Goal: Information Seeking & Learning: Compare options

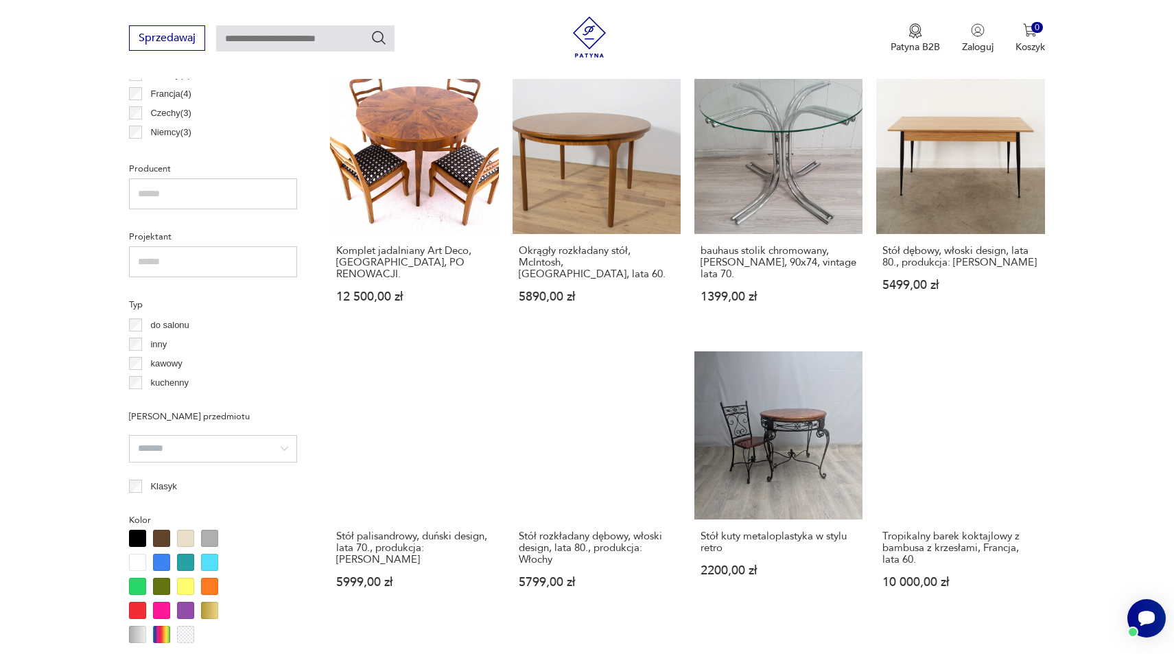
scroll to position [782, 0]
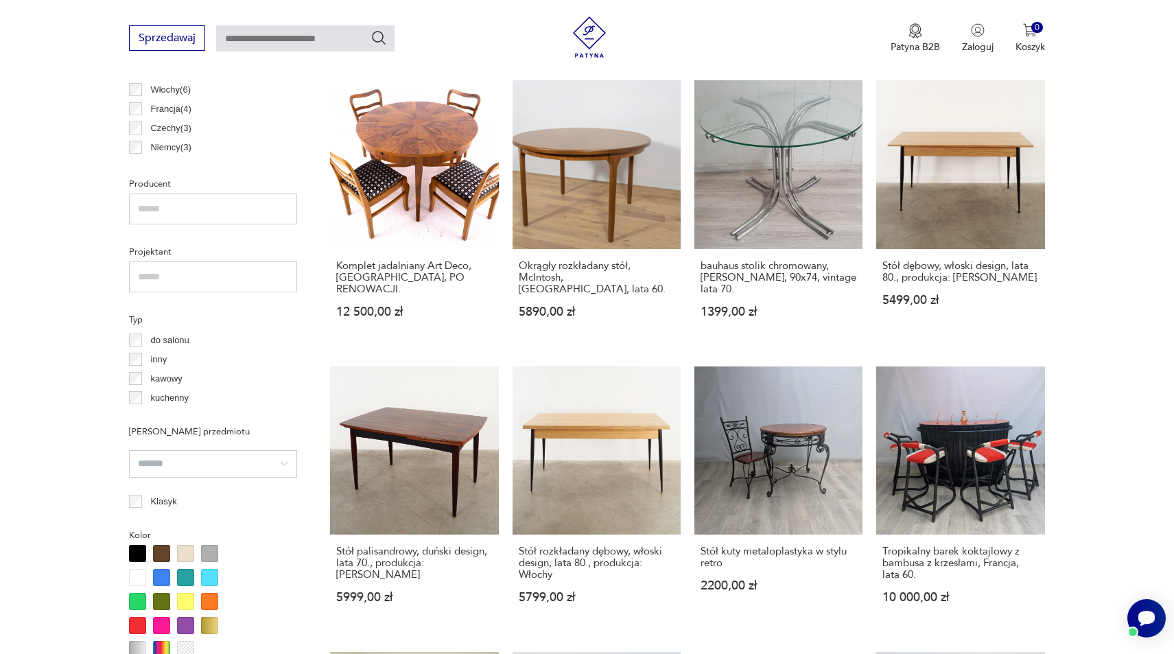
click at [155, 209] on input "text" at bounding box center [213, 209] width 168 height 31
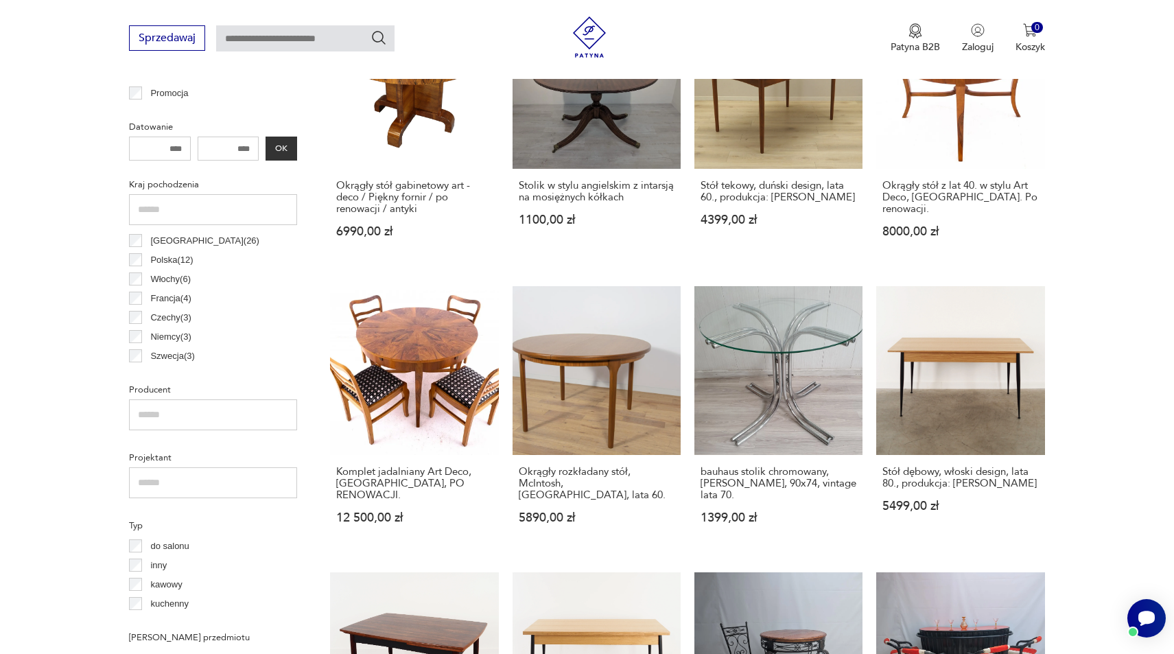
scroll to position [0, 0]
click at [167, 275] on p "Polska ( 12 )" at bounding box center [171, 276] width 43 height 15
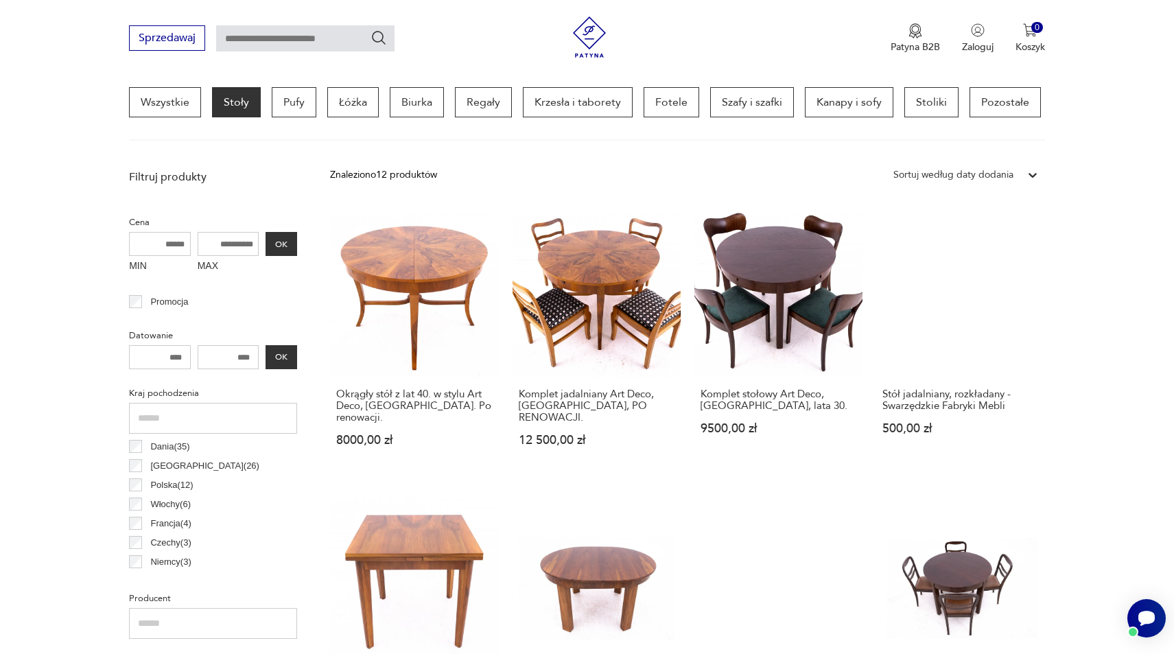
scroll to position [392, 0]
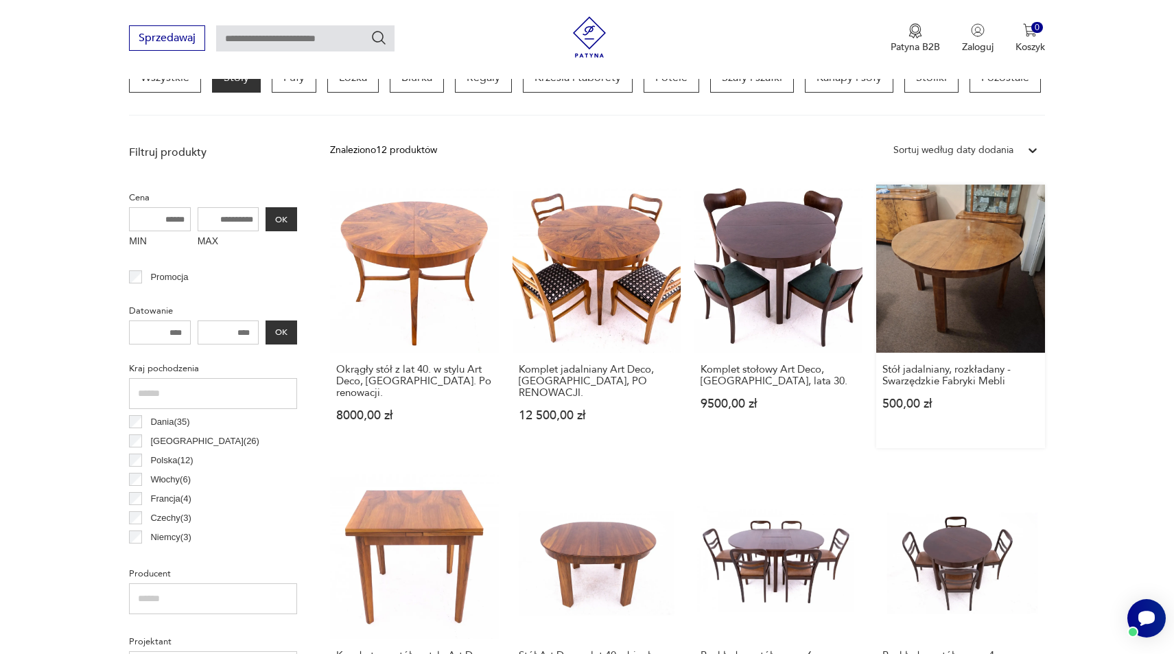
click at [992, 287] on link "Stół jadalniany, rozkładany - Swarzędzkie Fabryki Mebli 500,00 zł" at bounding box center [960, 317] width 168 height 264
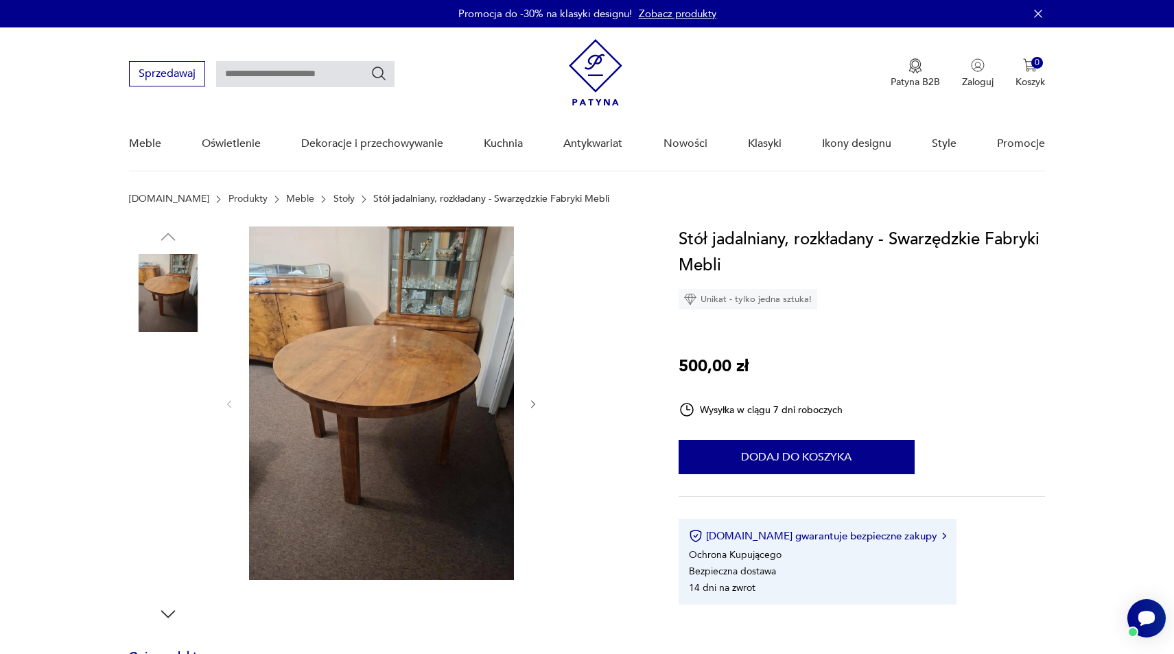
click at [185, 382] on img at bounding box center [168, 381] width 78 height 78
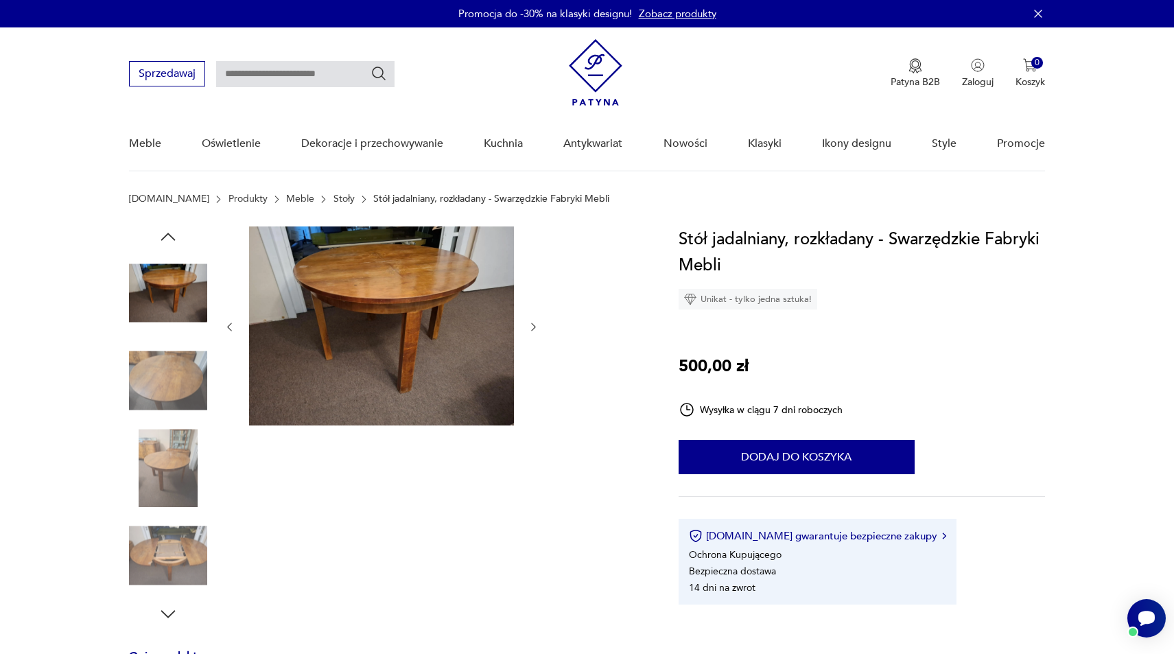
click at [158, 391] on img at bounding box center [168, 381] width 78 height 78
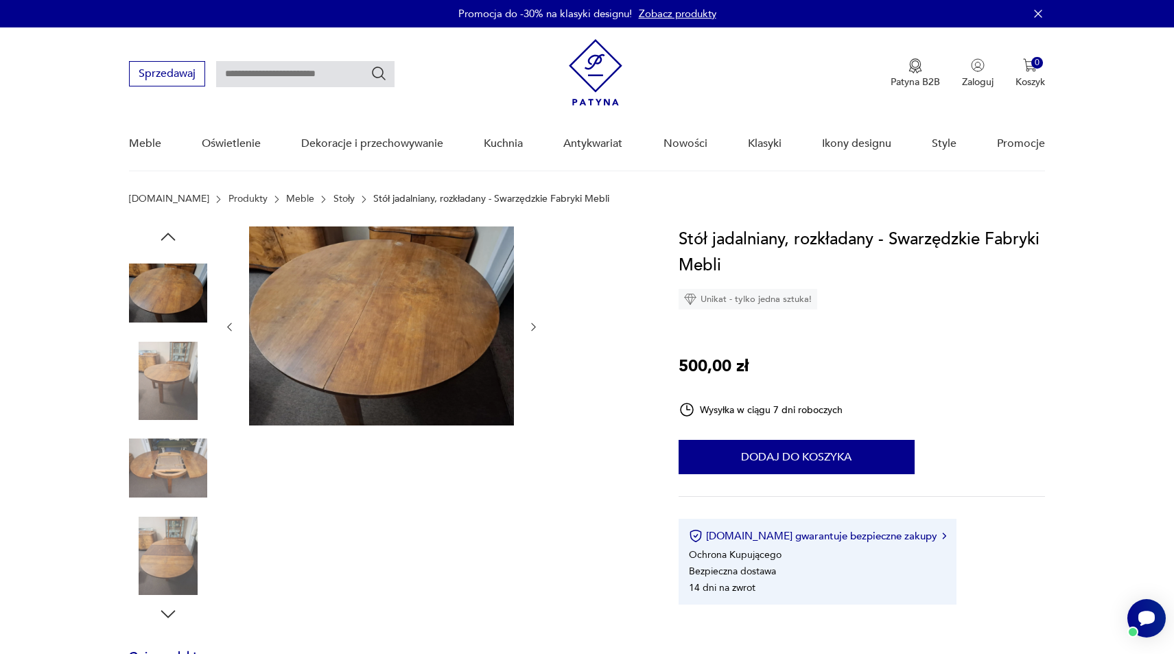
click at [163, 454] on img at bounding box center [168, 468] width 78 height 78
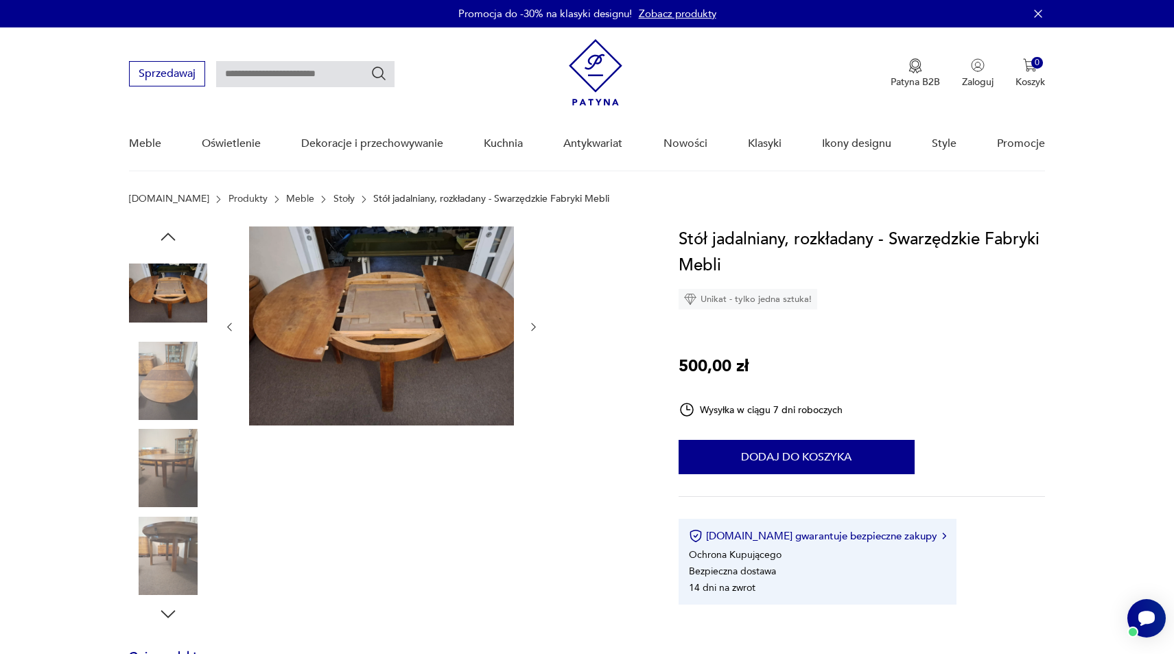
click at [310, 358] on img at bounding box center [381, 325] width 265 height 199
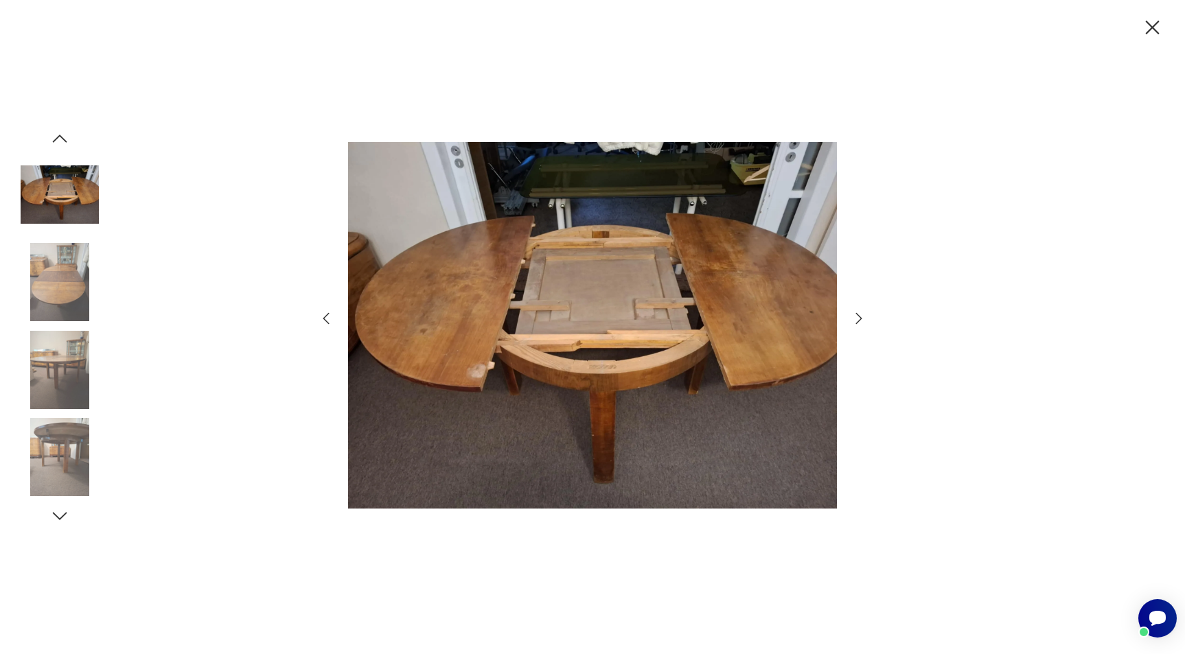
click at [74, 450] on img at bounding box center [60, 457] width 78 height 78
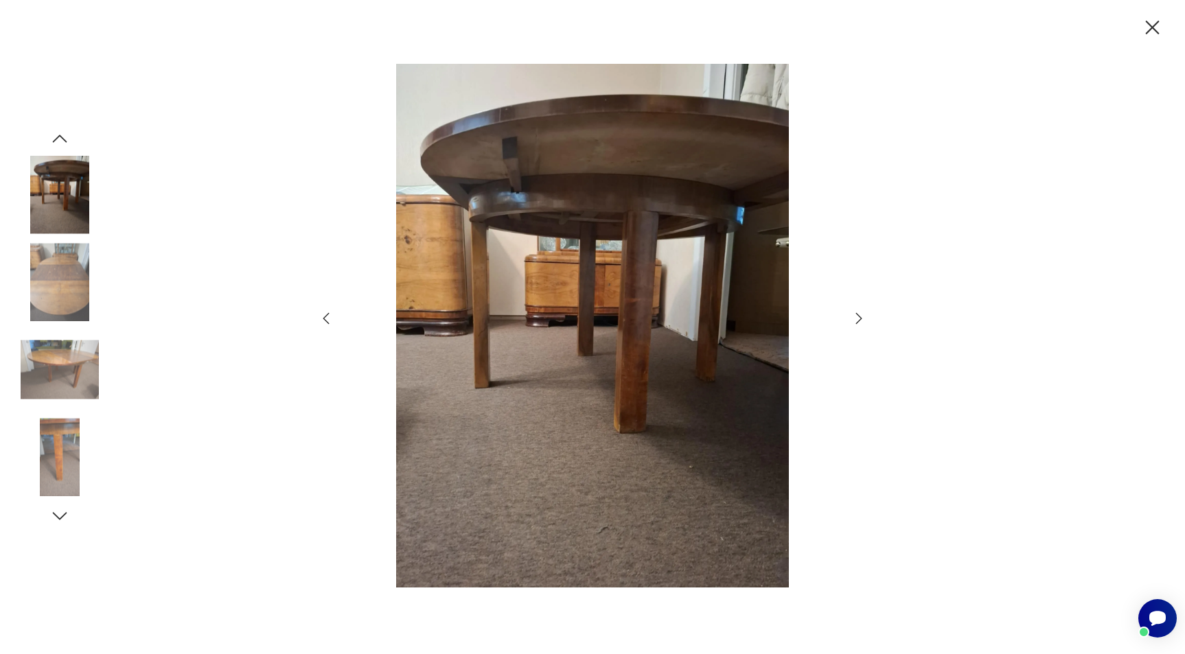
click at [61, 448] on img at bounding box center [60, 457] width 78 height 78
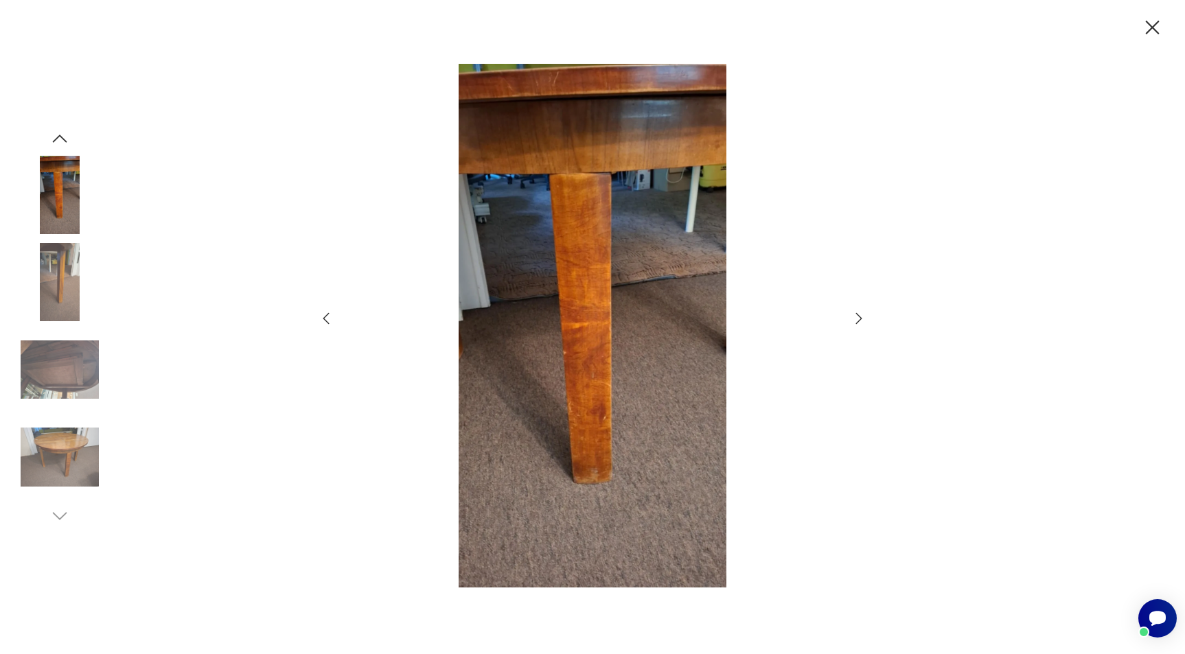
click at [64, 462] on img at bounding box center [60, 457] width 78 height 78
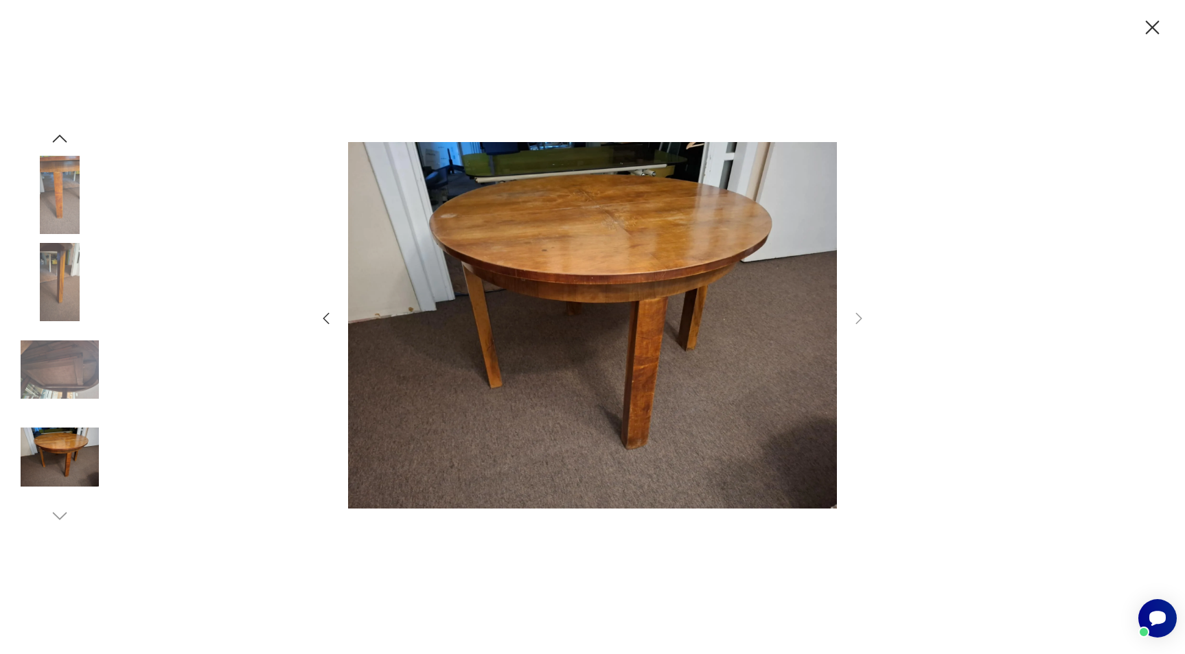
click at [67, 405] on img at bounding box center [60, 370] width 78 height 78
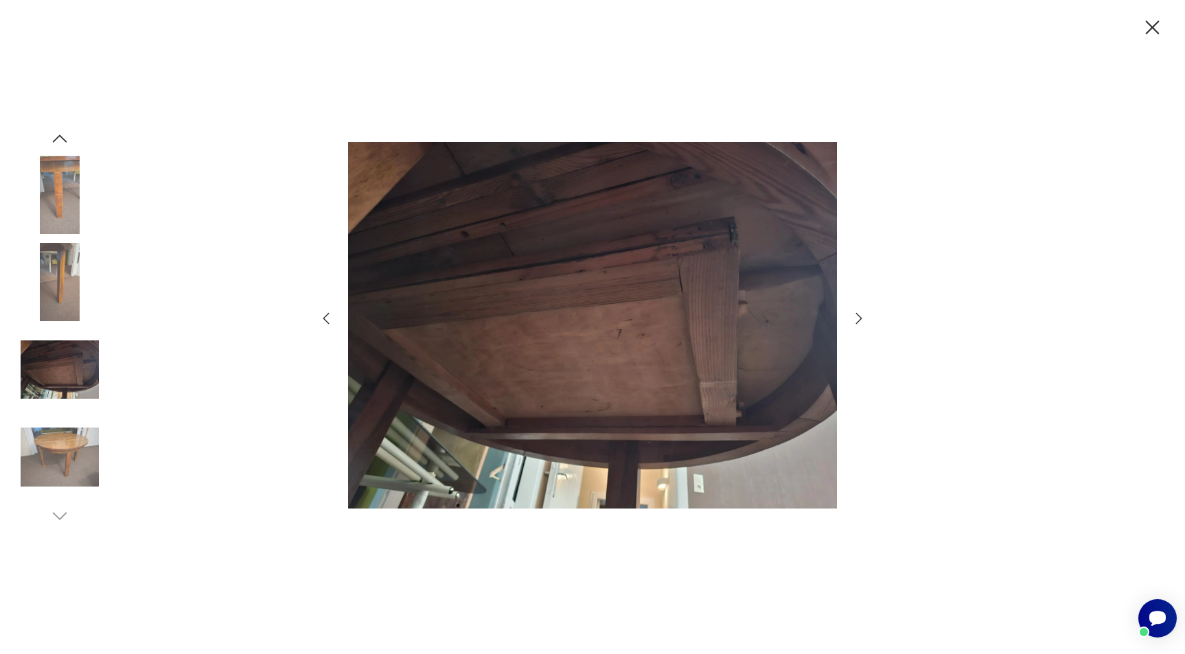
click at [67, 357] on img at bounding box center [60, 370] width 78 height 78
click at [61, 301] on img at bounding box center [60, 282] width 78 height 78
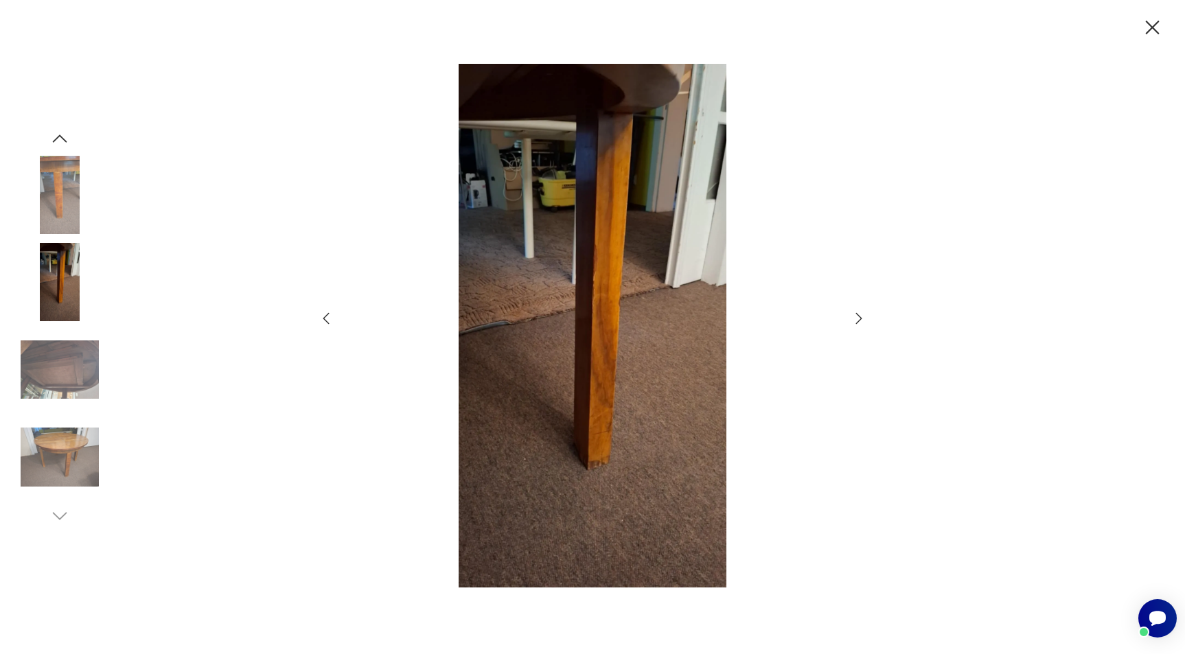
click at [68, 191] on img at bounding box center [60, 195] width 78 height 78
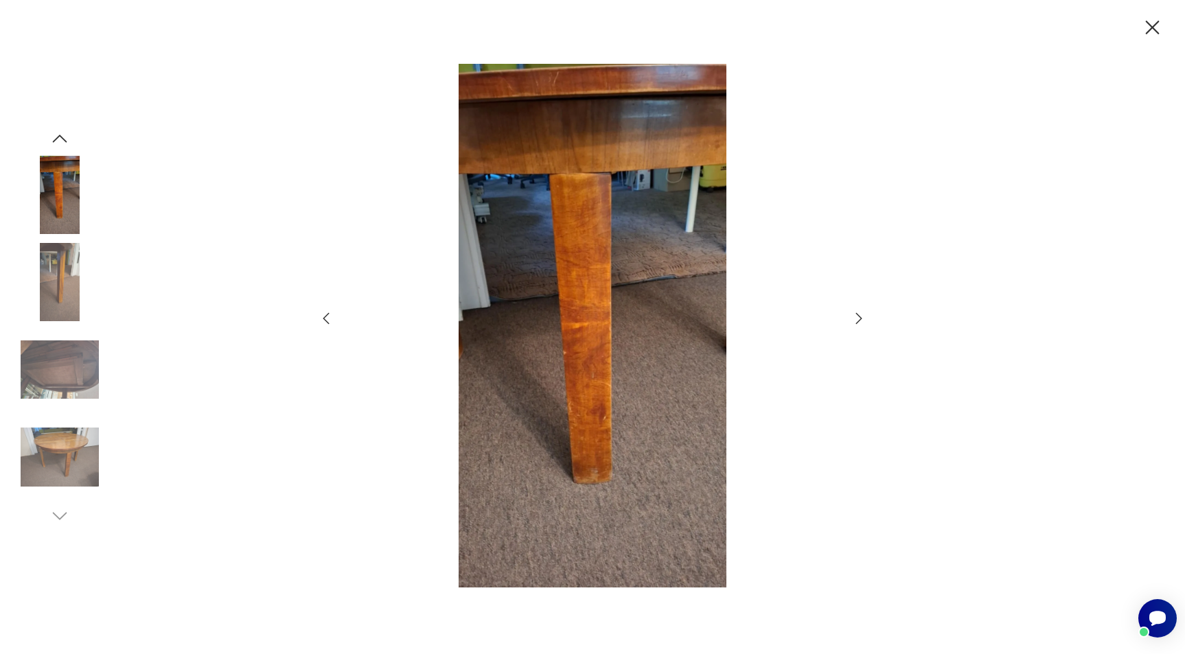
click at [1145, 23] on icon "button" at bounding box center [1152, 28] width 24 height 24
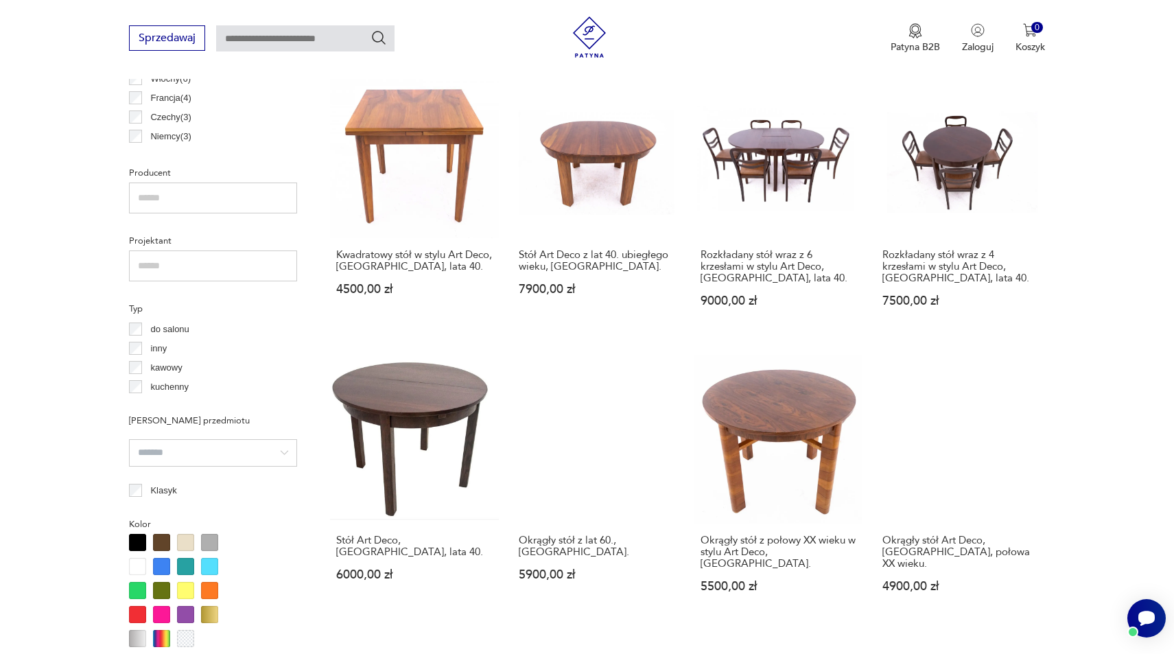
scroll to position [872, 0]
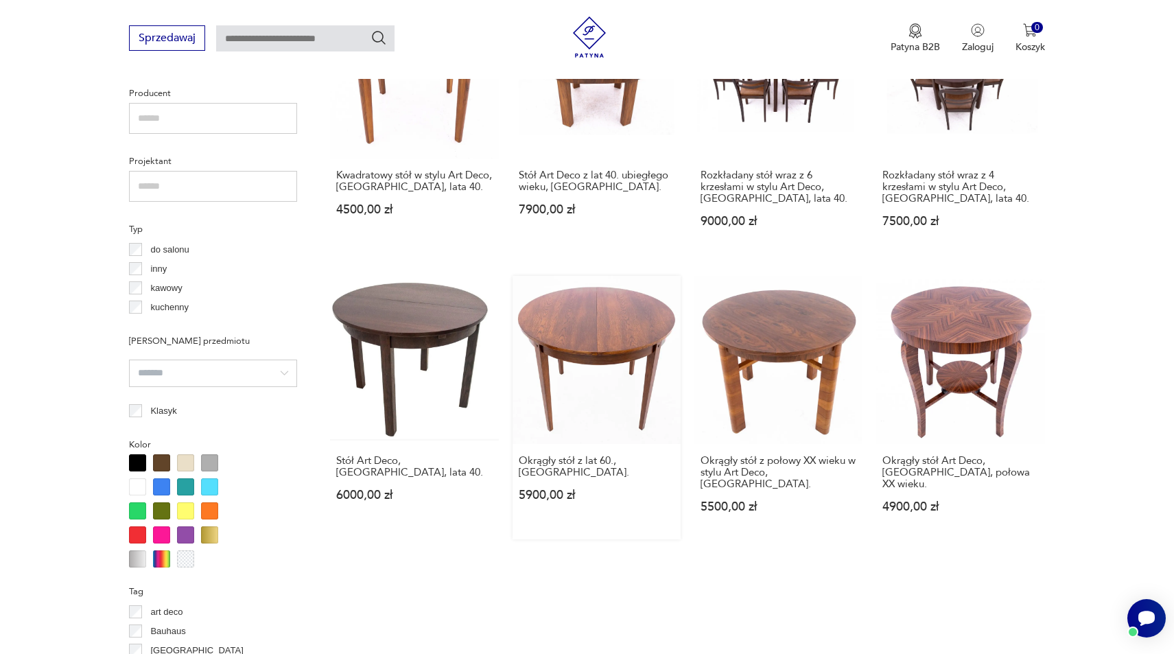
click at [605, 329] on link "Okrągły stół z lat 60., [GEOGRAPHIC_DATA] 5900,00 zł" at bounding box center [597, 408] width 168 height 264
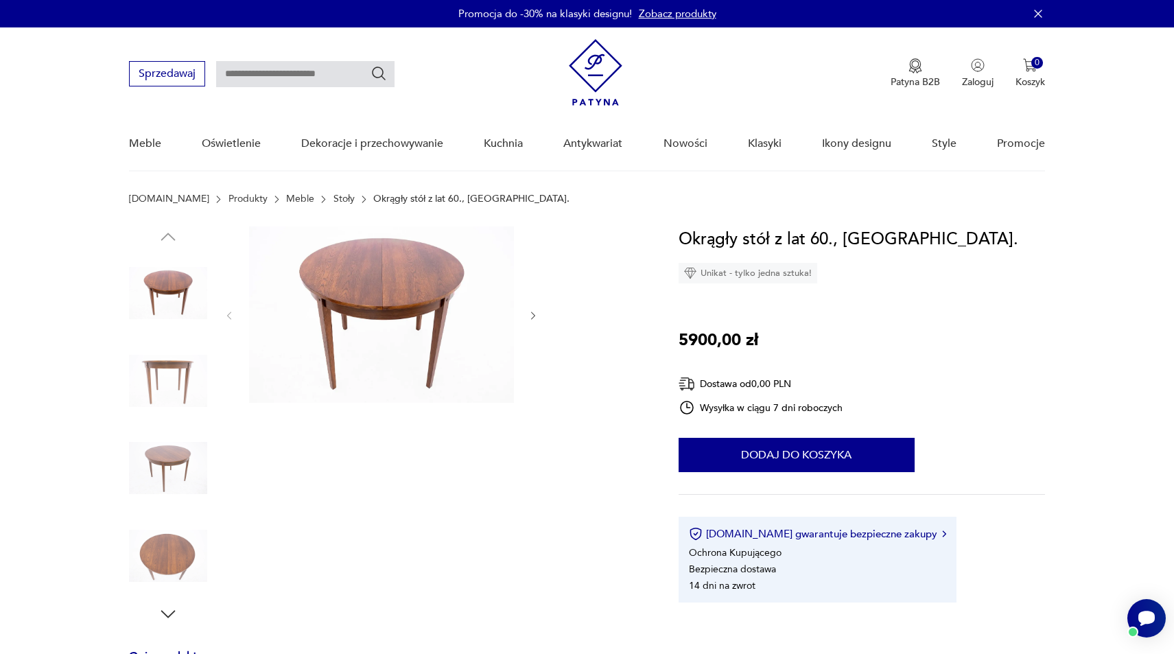
click at [185, 381] on img at bounding box center [168, 381] width 78 height 78
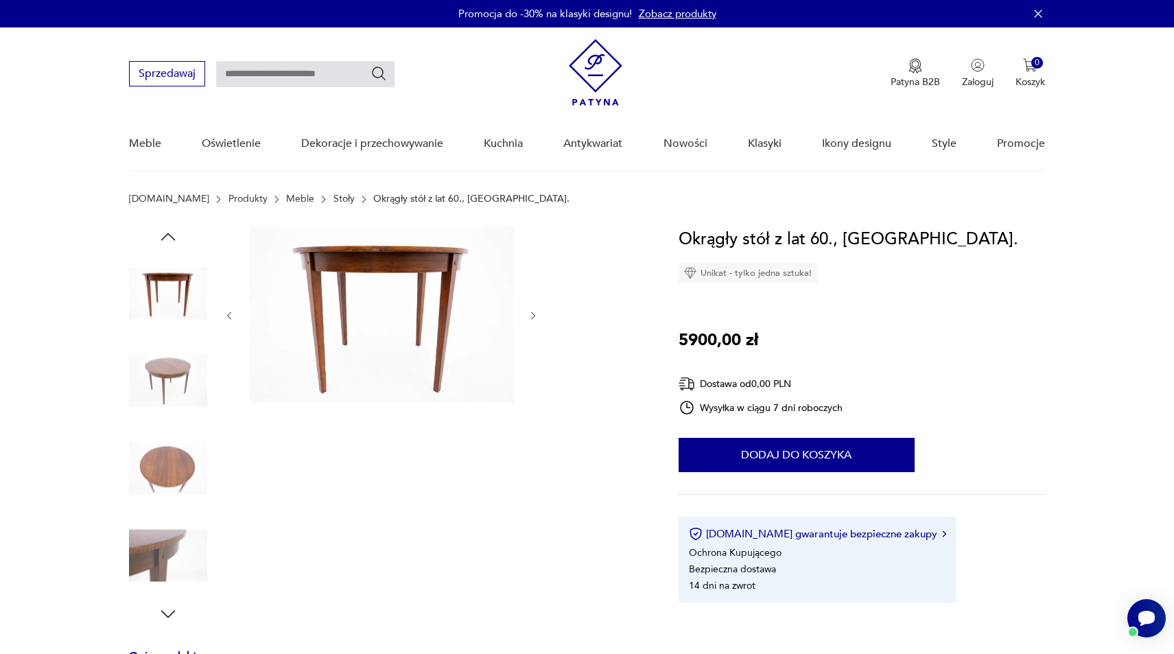
click at [172, 373] on img at bounding box center [168, 381] width 78 height 78
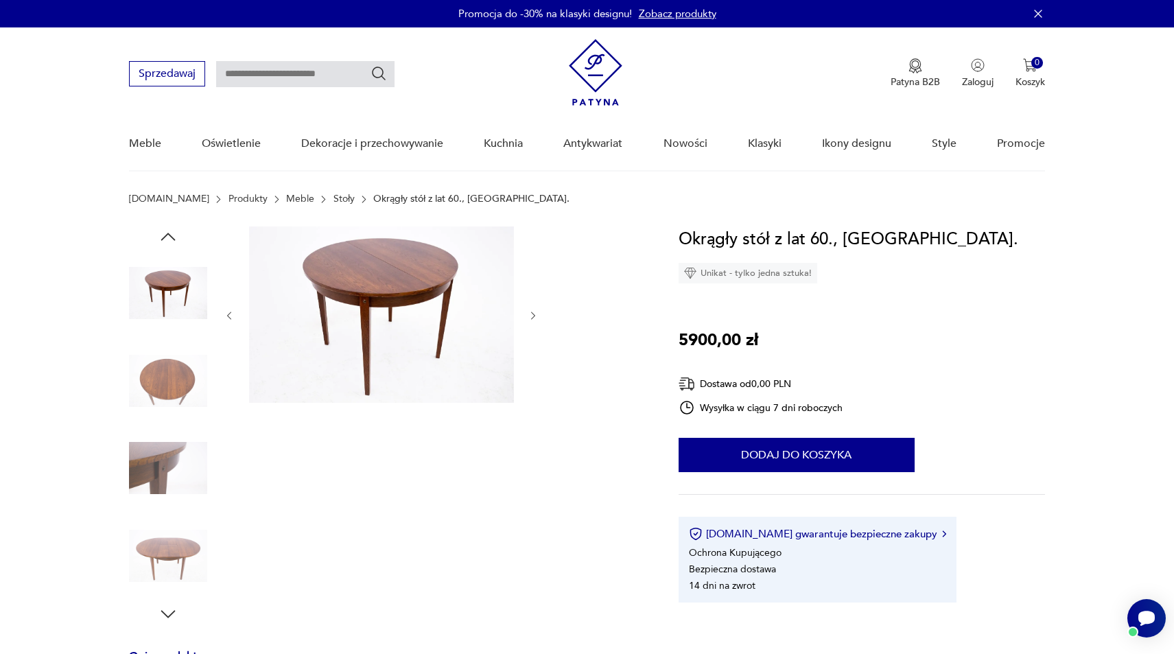
click at [168, 402] on img at bounding box center [168, 381] width 78 height 78
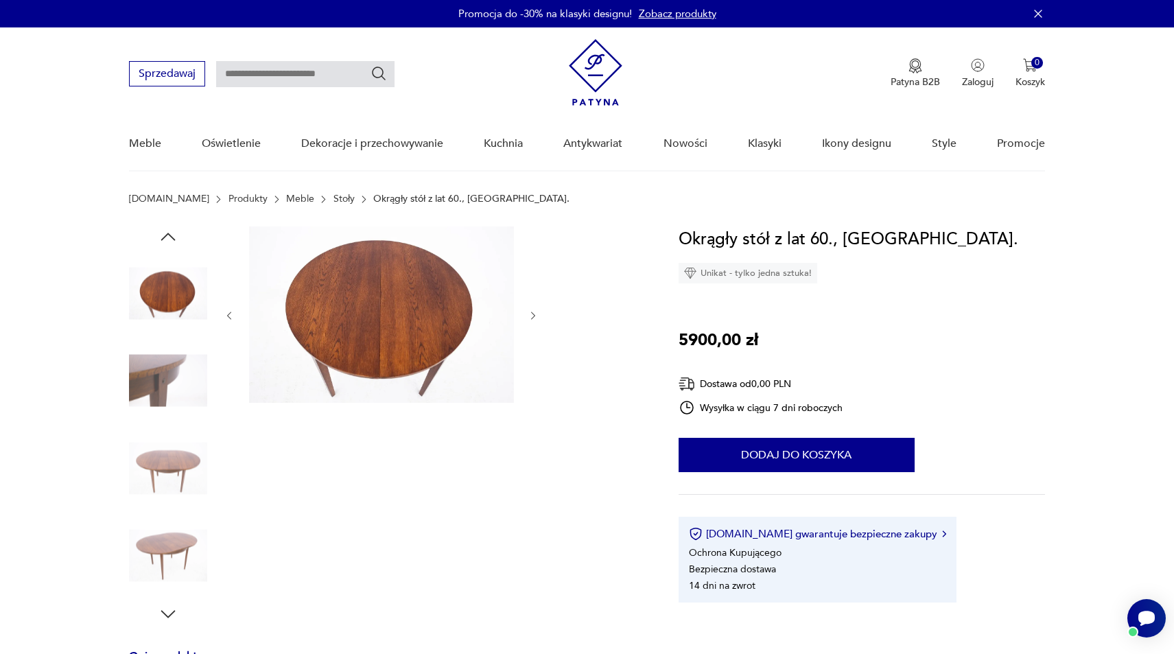
click at [166, 397] on img at bounding box center [168, 381] width 78 height 78
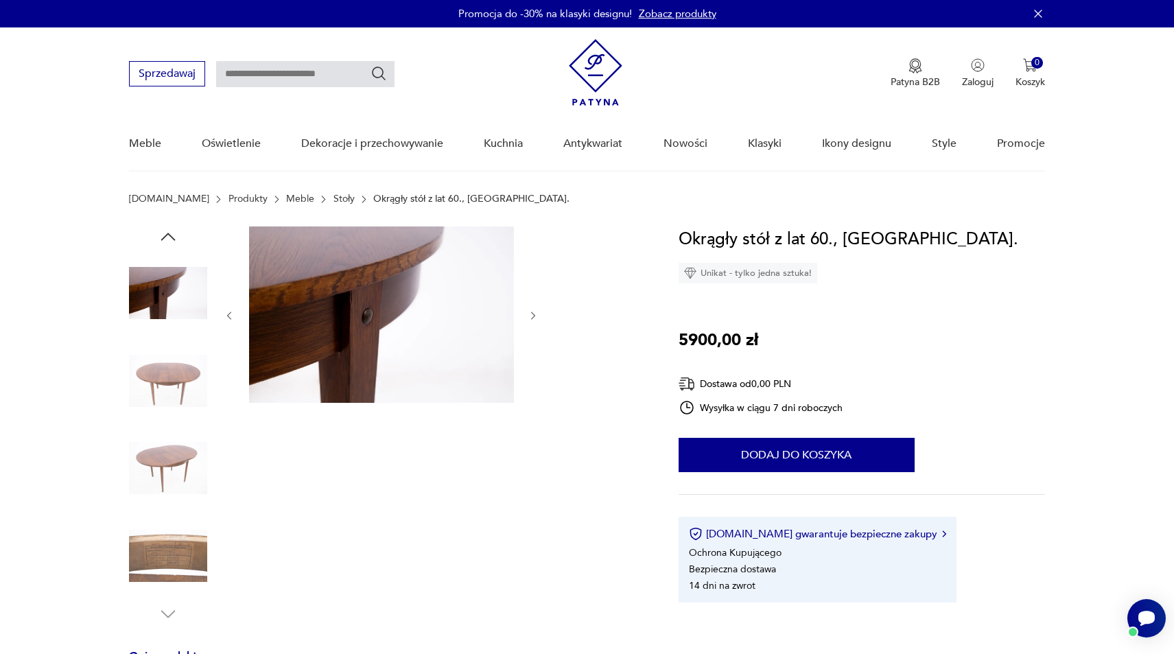
click at [165, 422] on div at bounding box center [168, 425] width 78 height 343
click at [165, 437] on img at bounding box center [168, 468] width 78 height 78
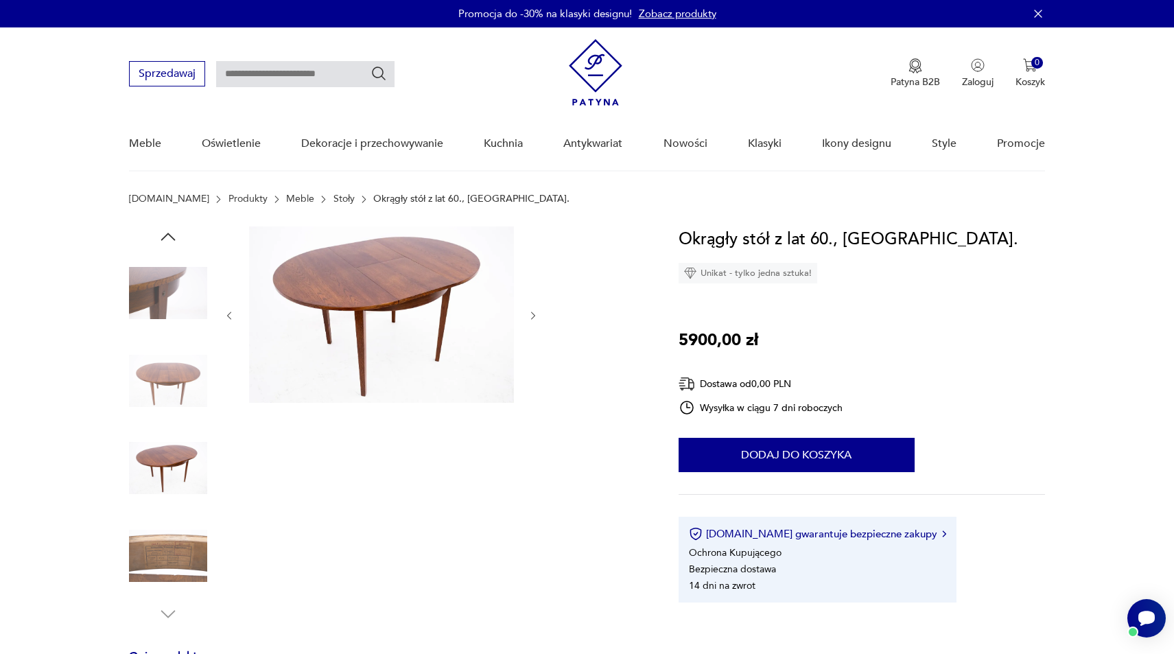
click at [195, 554] on img at bounding box center [168, 556] width 78 height 78
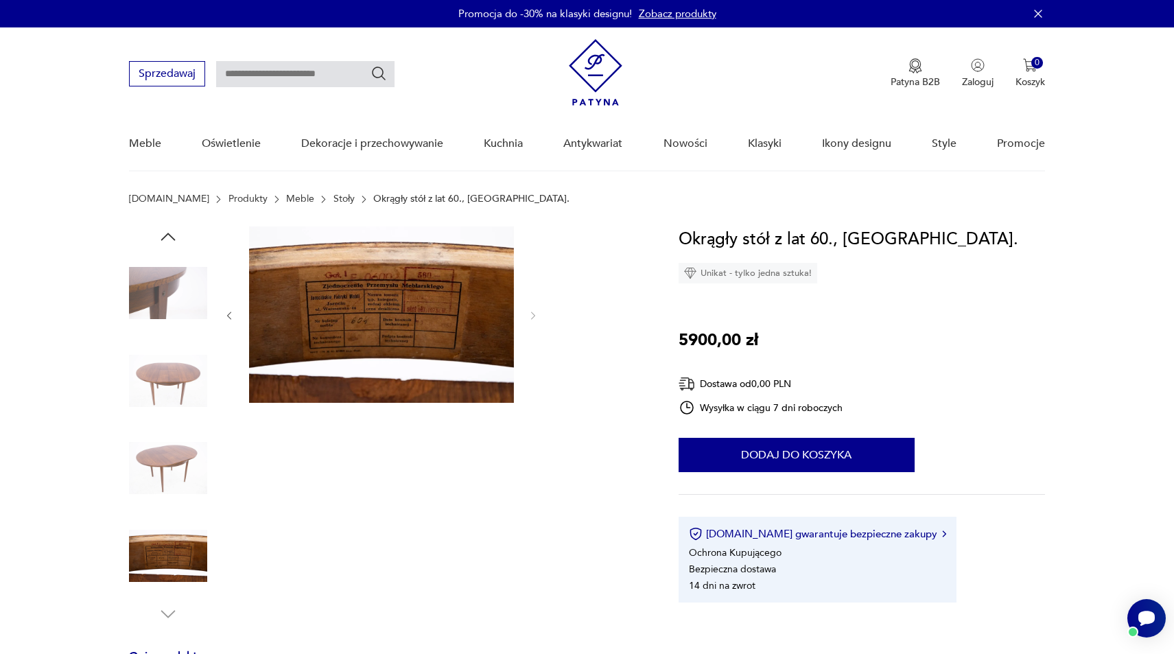
click at [386, 331] on img at bounding box center [381, 314] width 265 height 176
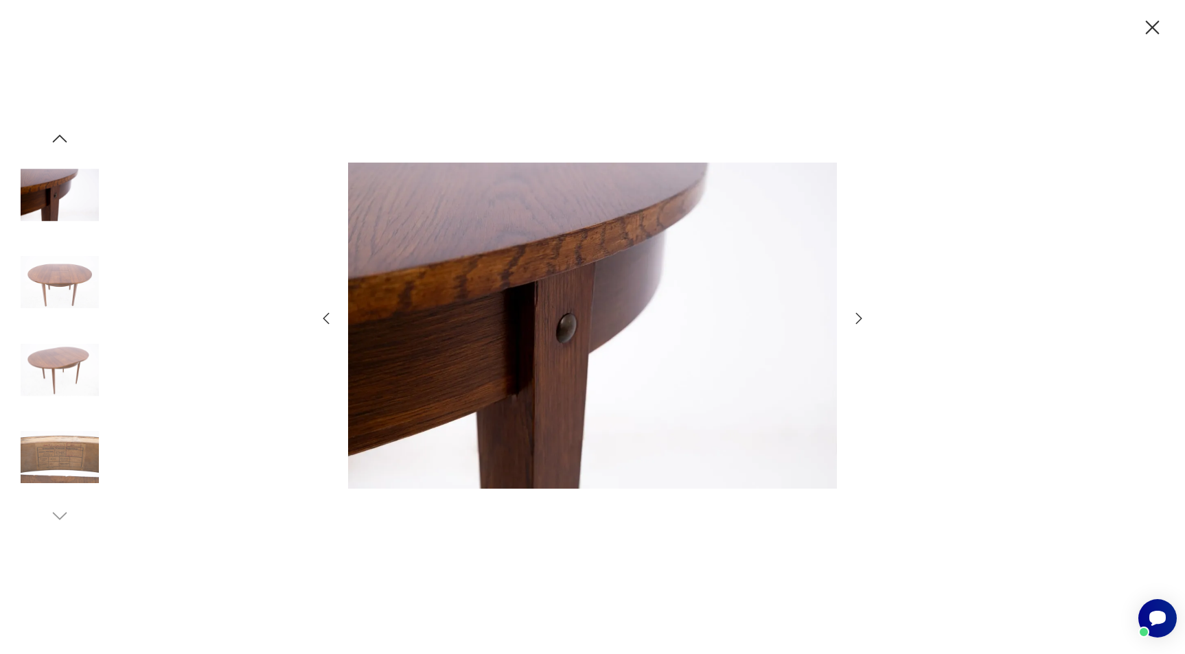
click at [54, 469] on img at bounding box center [60, 457] width 78 height 78
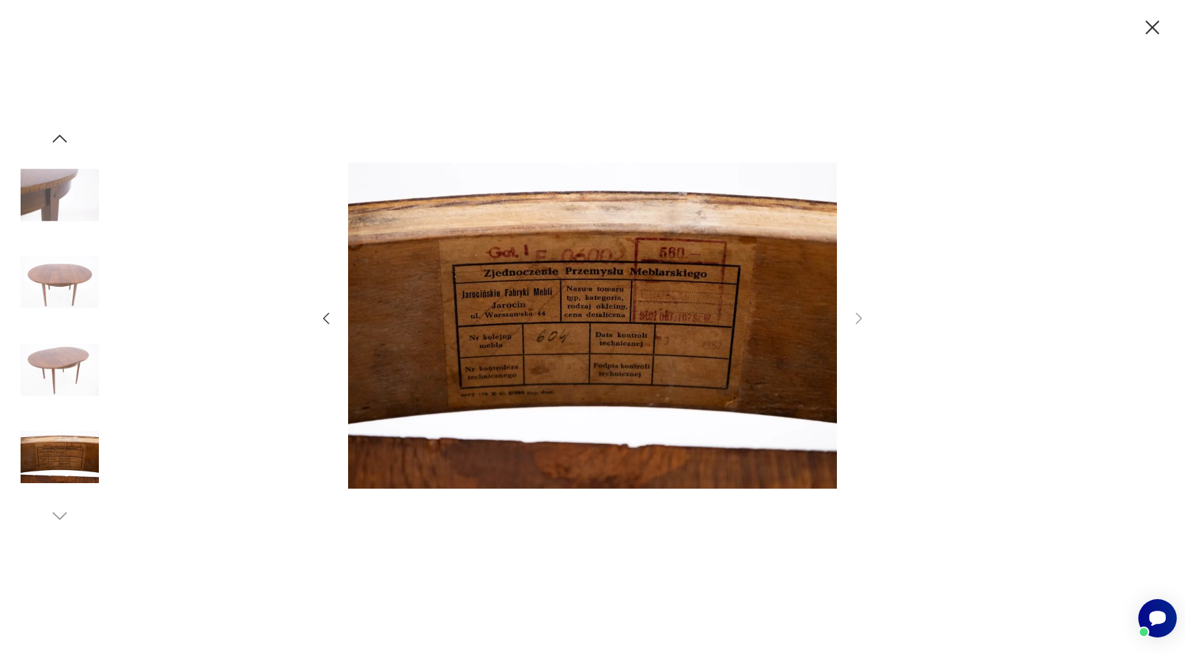
click at [547, 357] on img at bounding box center [592, 325] width 489 height 523
click at [60, 367] on img at bounding box center [60, 370] width 78 height 78
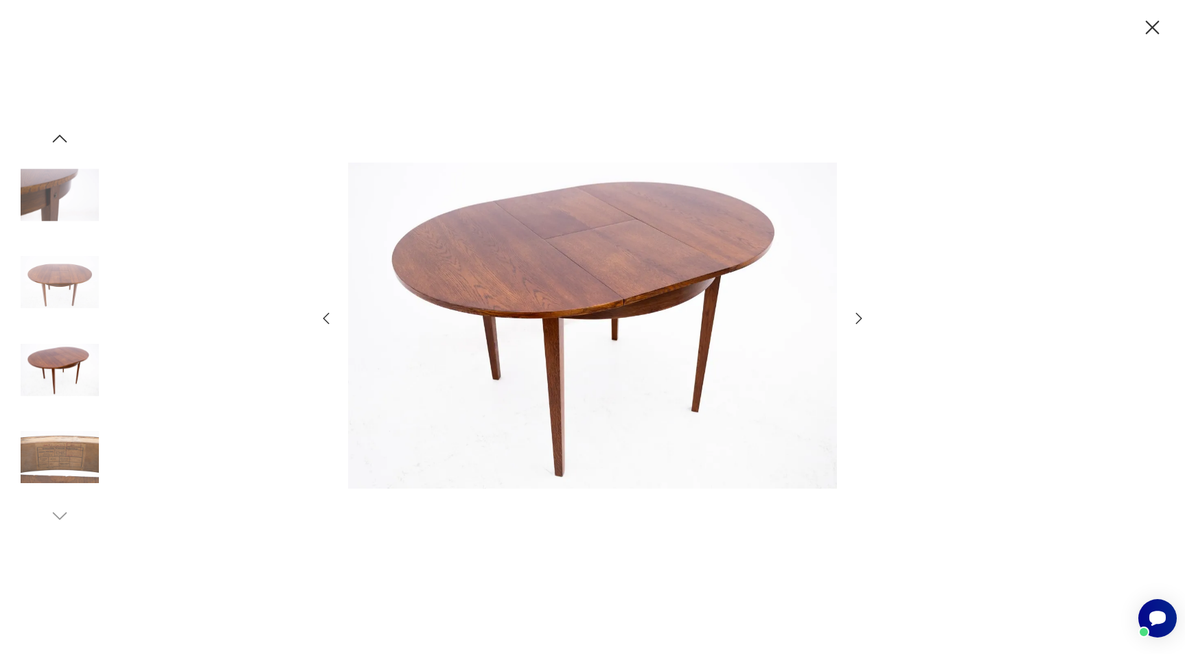
click at [54, 306] on img at bounding box center [60, 282] width 78 height 78
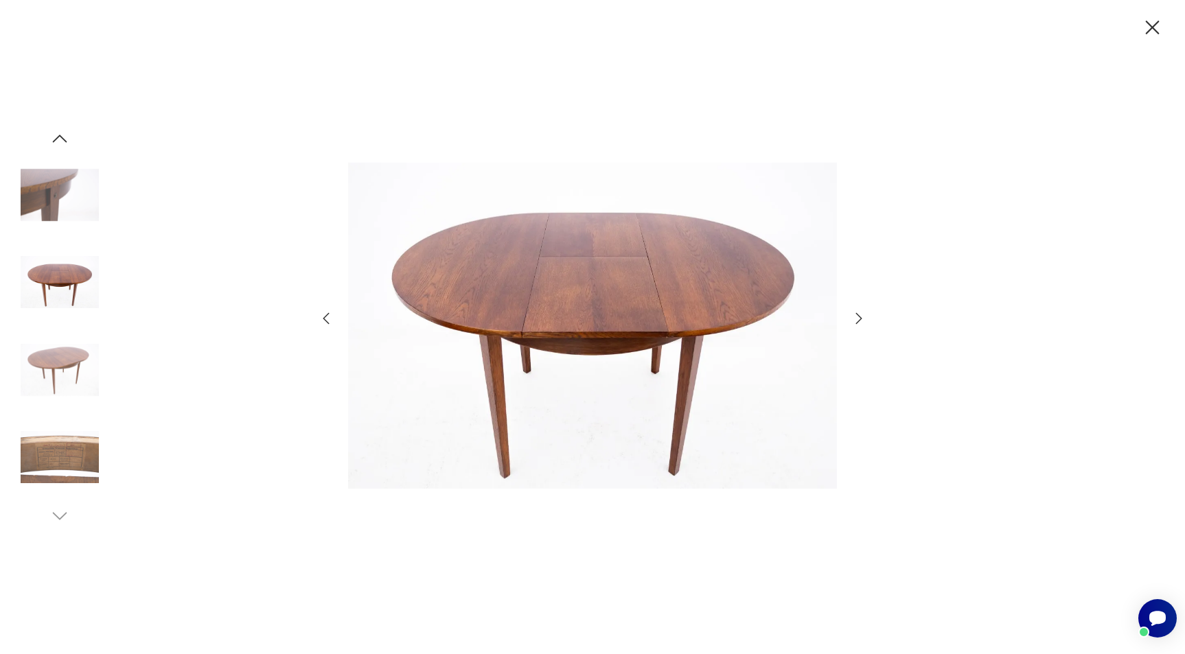
click at [36, 246] on img at bounding box center [60, 282] width 78 height 78
click at [43, 194] on img at bounding box center [60, 195] width 78 height 78
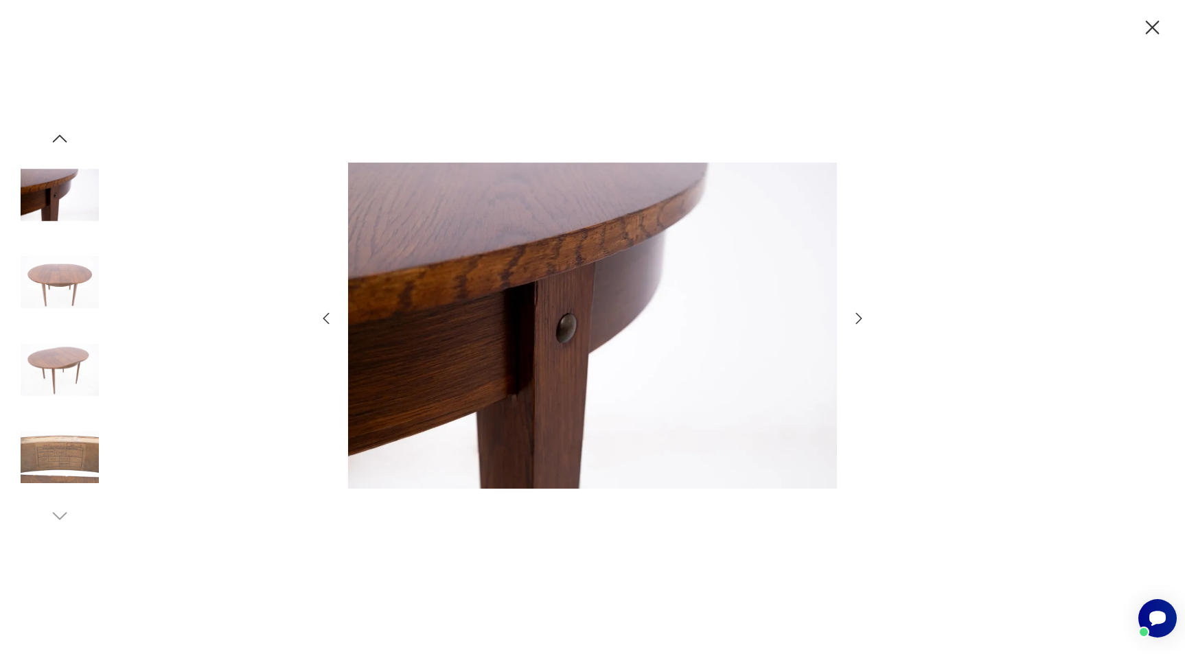
click at [64, 450] on img at bounding box center [60, 457] width 78 height 78
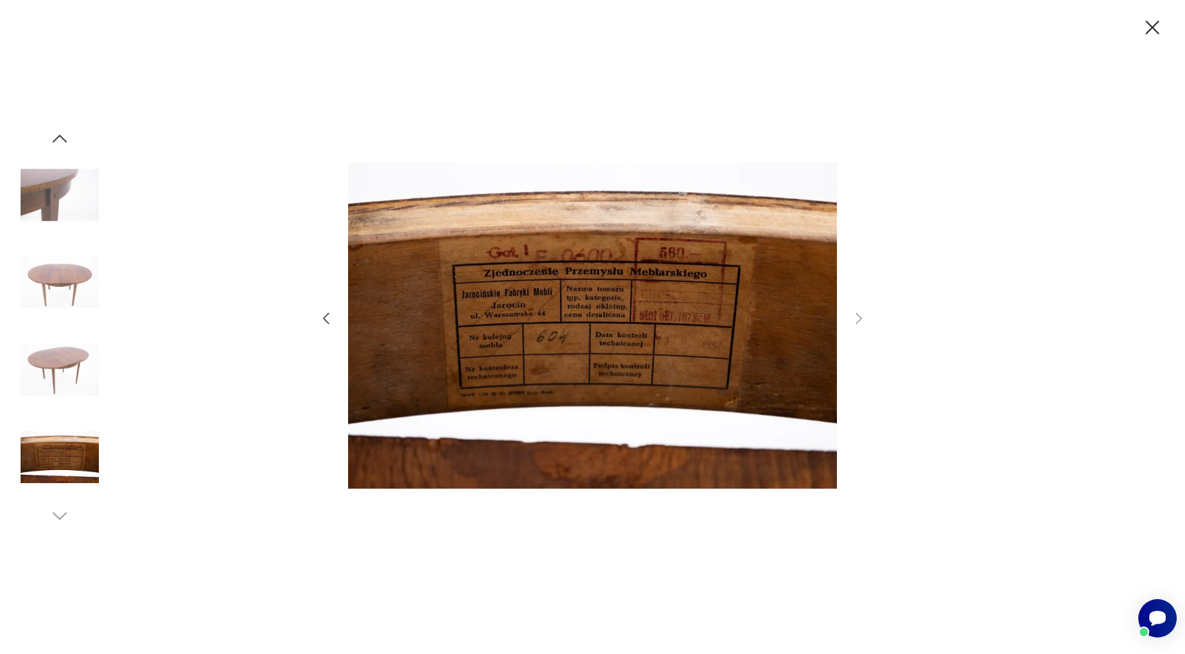
click at [1158, 27] on icon "button" at bounding box center [1152, 28] width 24 height 24
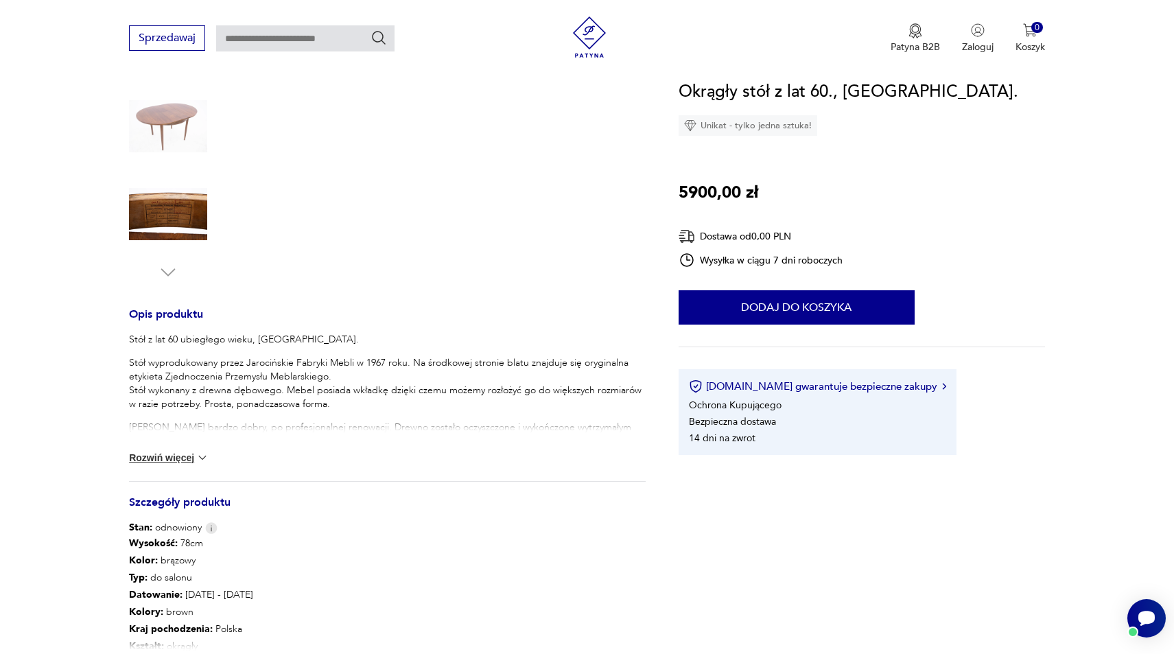
scroll to position [343, 0]
click at [175, 456] on button "Rozwiń więcej" at bounding box center [169, 457] width 80 height 14
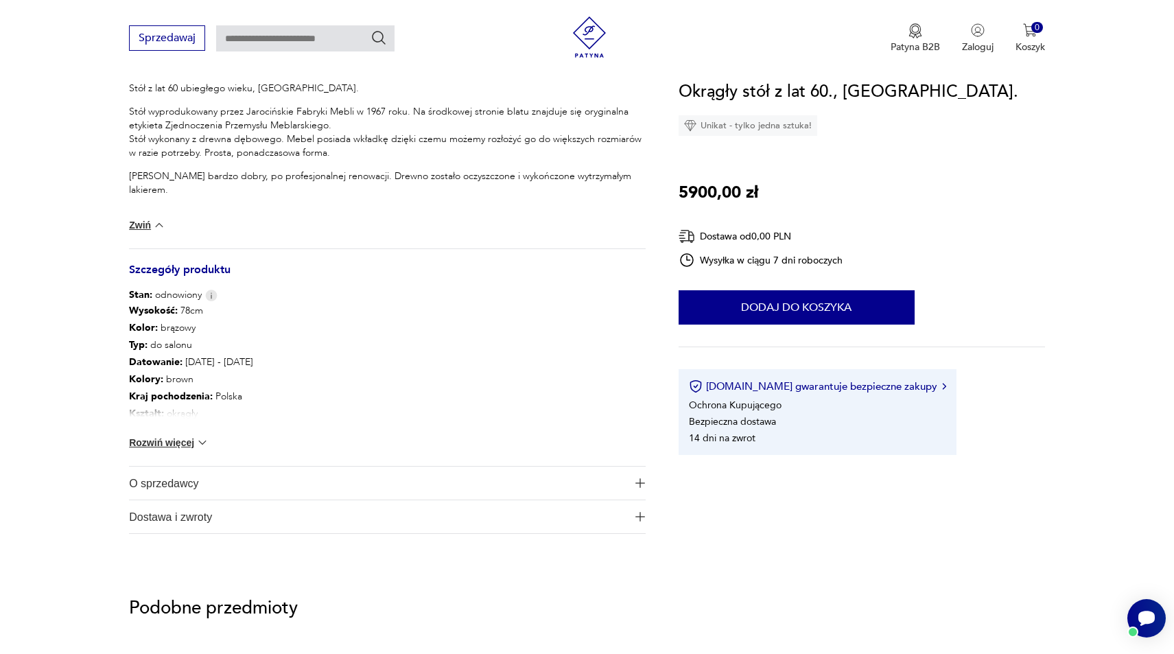
scroll to position [618, 0]
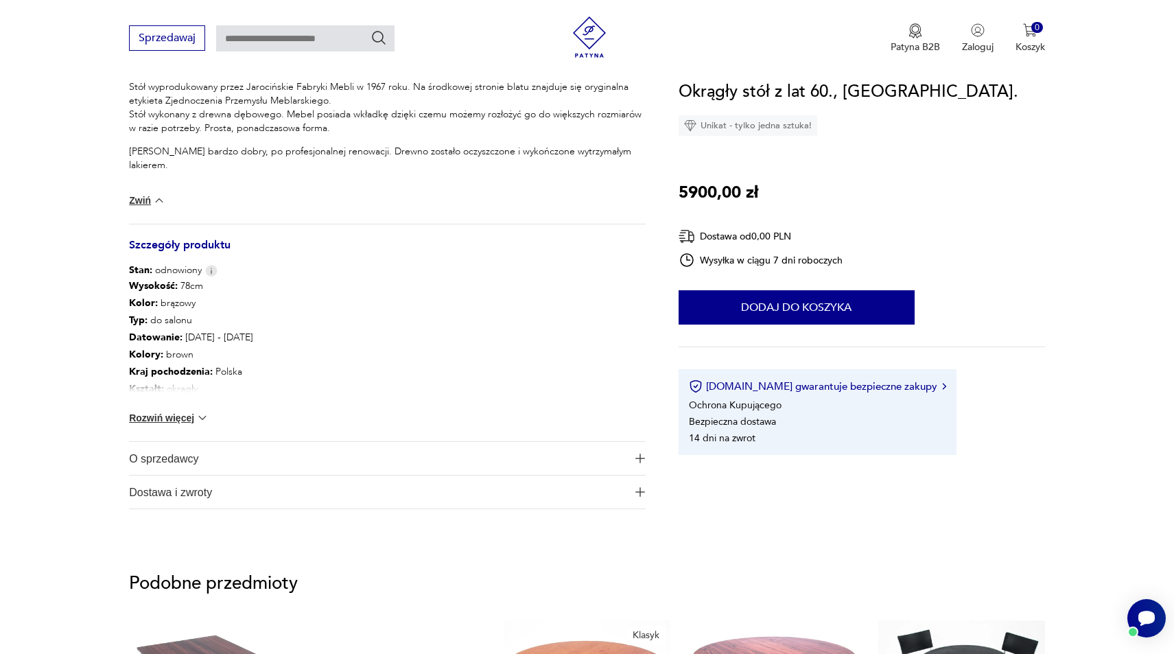
click at [203, 415] on img at bounding box center [203, 418] width 14 height 14
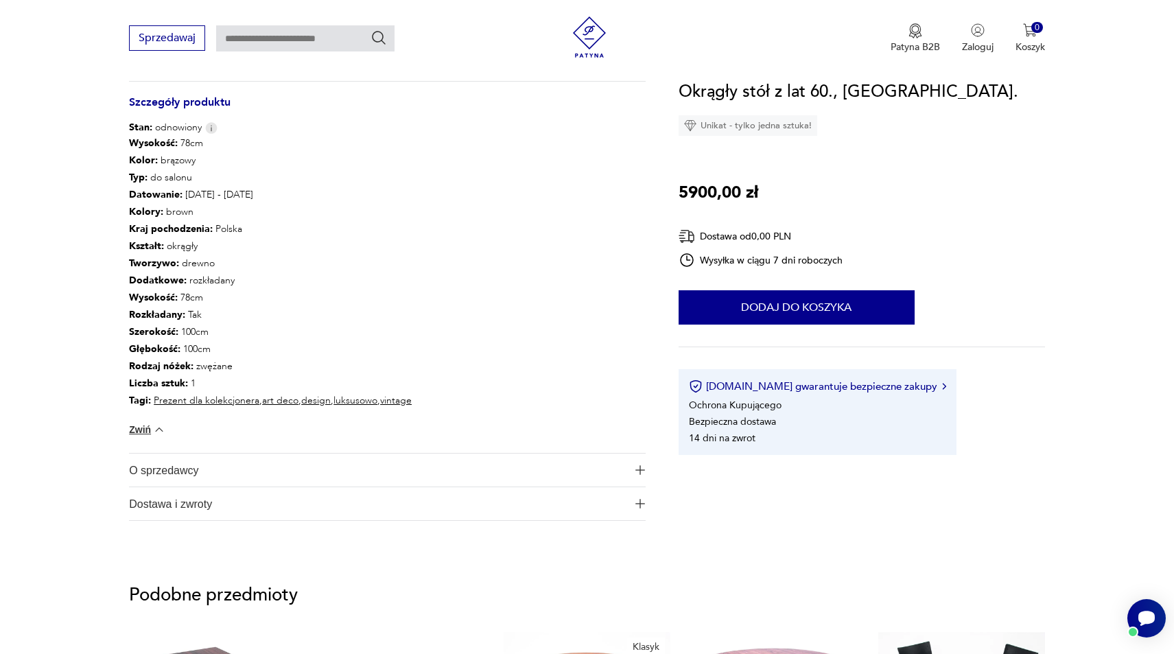
scroll to position [1030, 0]
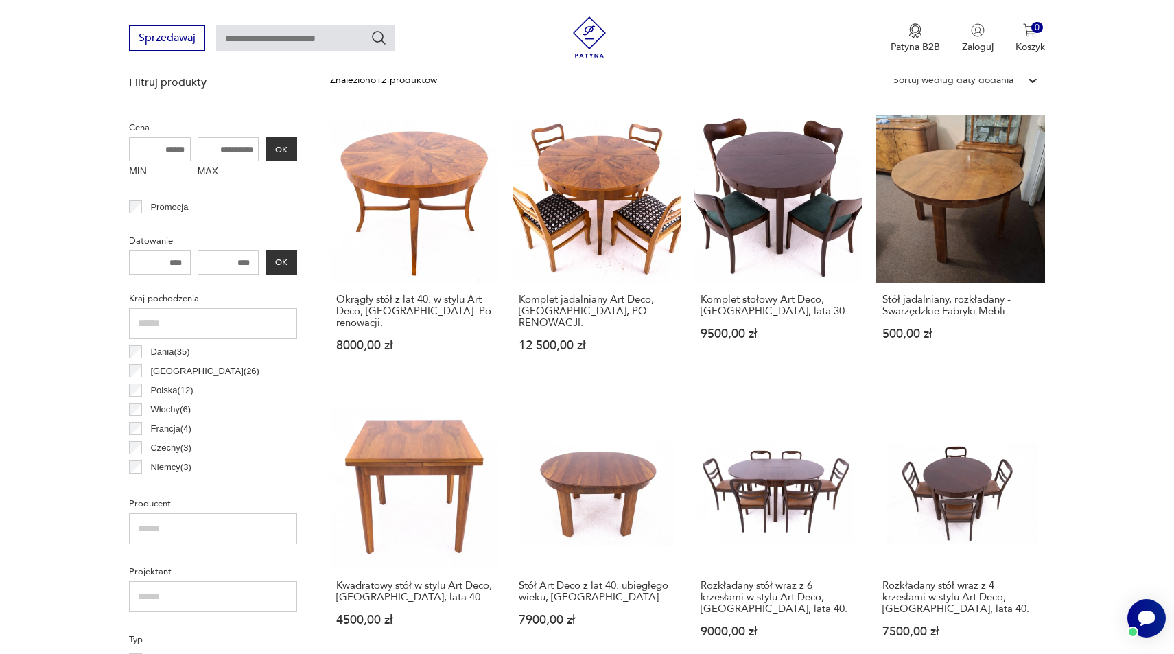
scroll to position [382, 0]
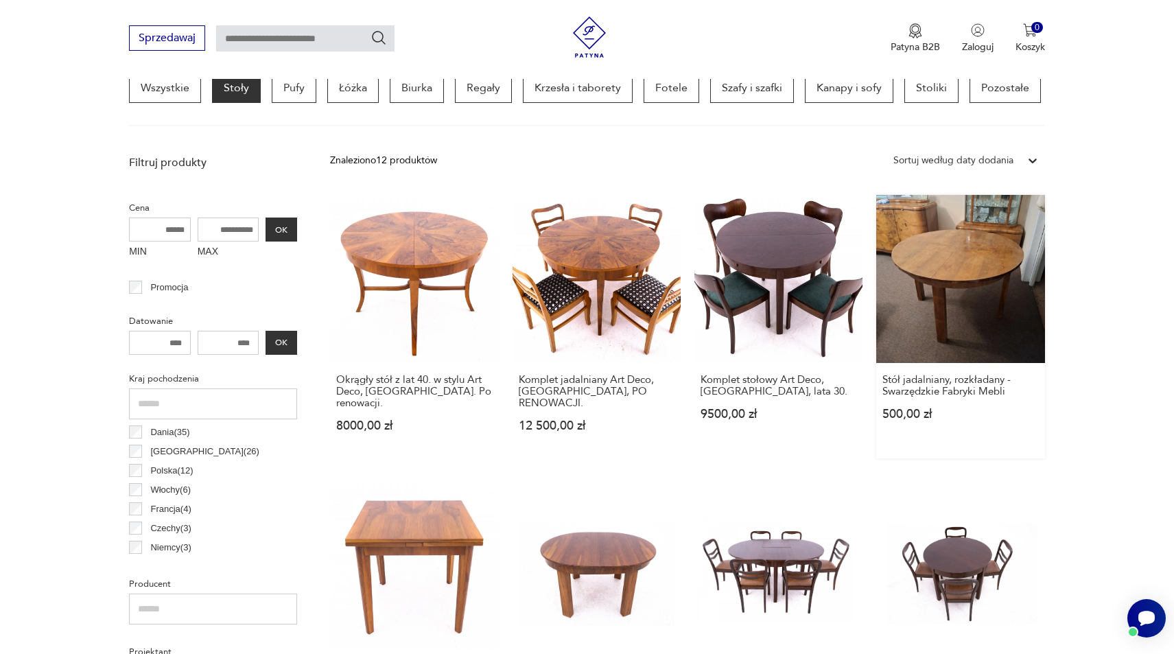
click at [921, 277] on link "Stół jadalniany, rozkładany - Swarzędzkie Fabryki Mebli 500,00 zł" at bounding box center [960, 327] width 168 height 264
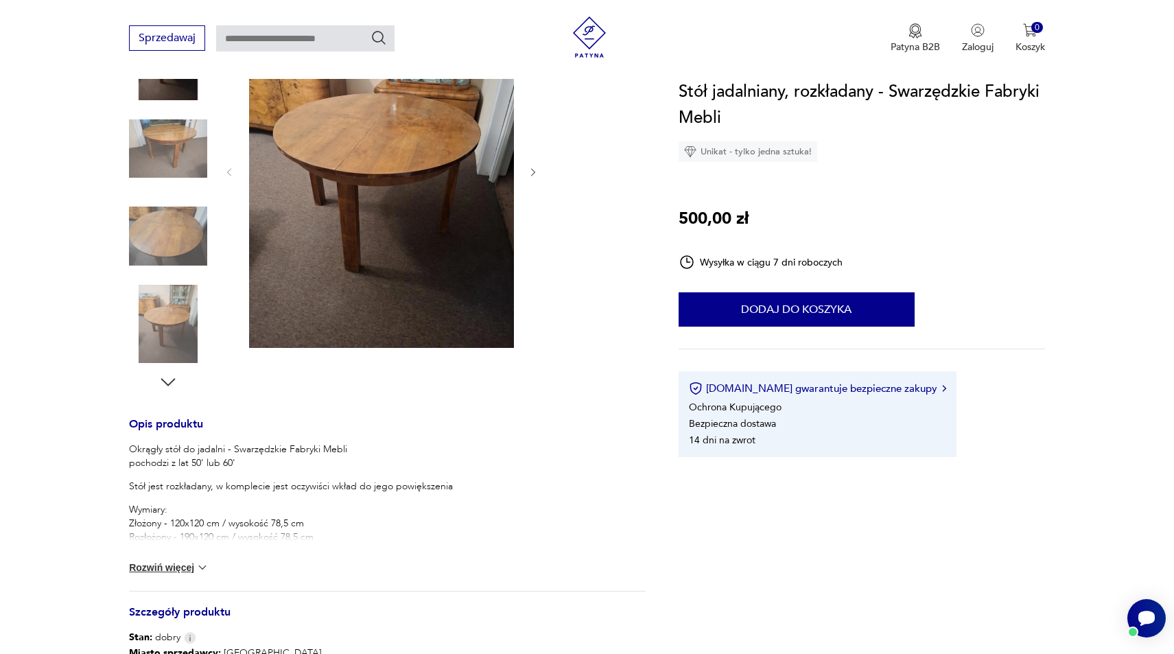
scroll to position [275, 0]
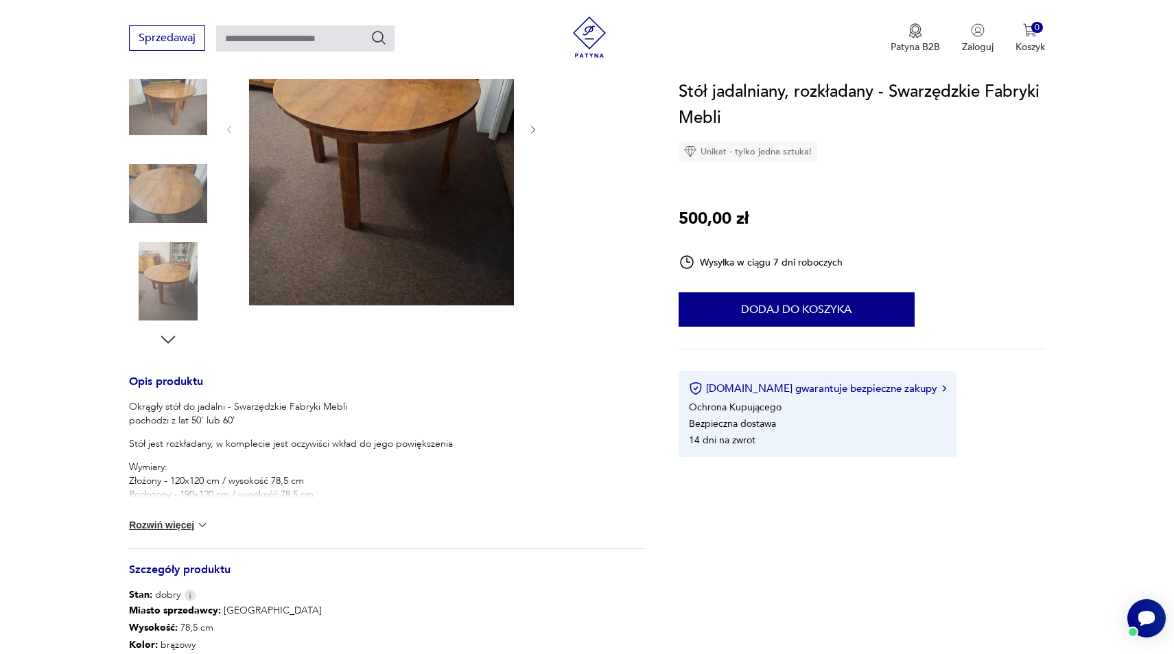
click at [200, 524] on img at bounding box center [203, 525] width 14 height 14
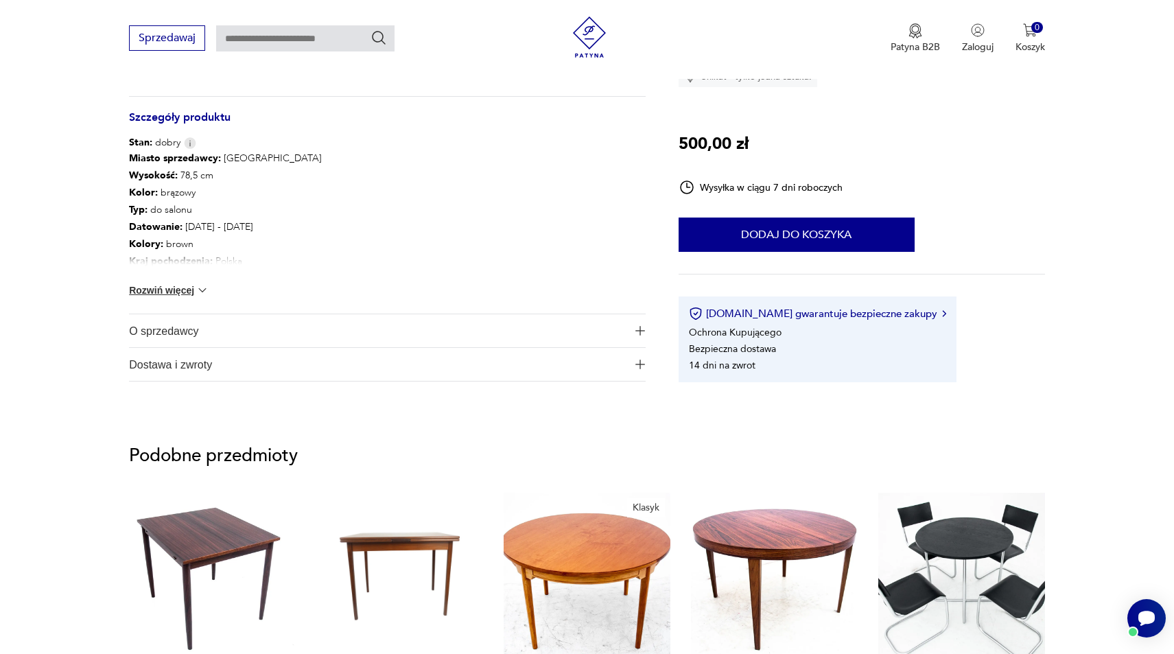
scroll to position [755, 0]
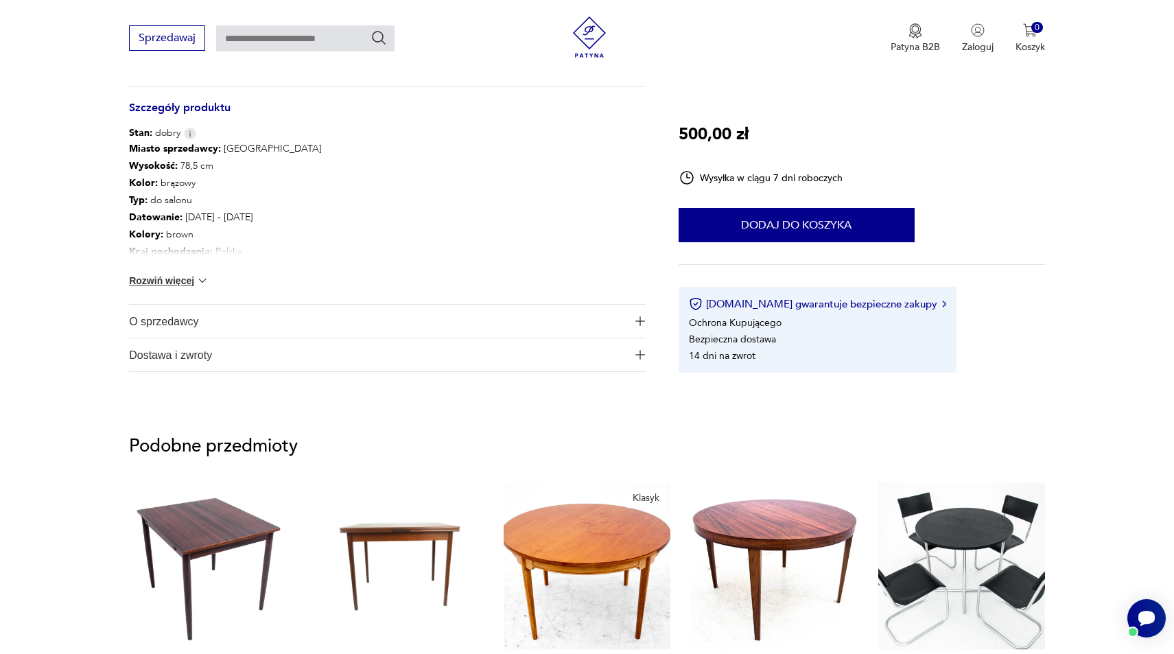
click at [165, 321] on span "O sprzedawcy" at bounding box center [378, 321] width 498 height 33
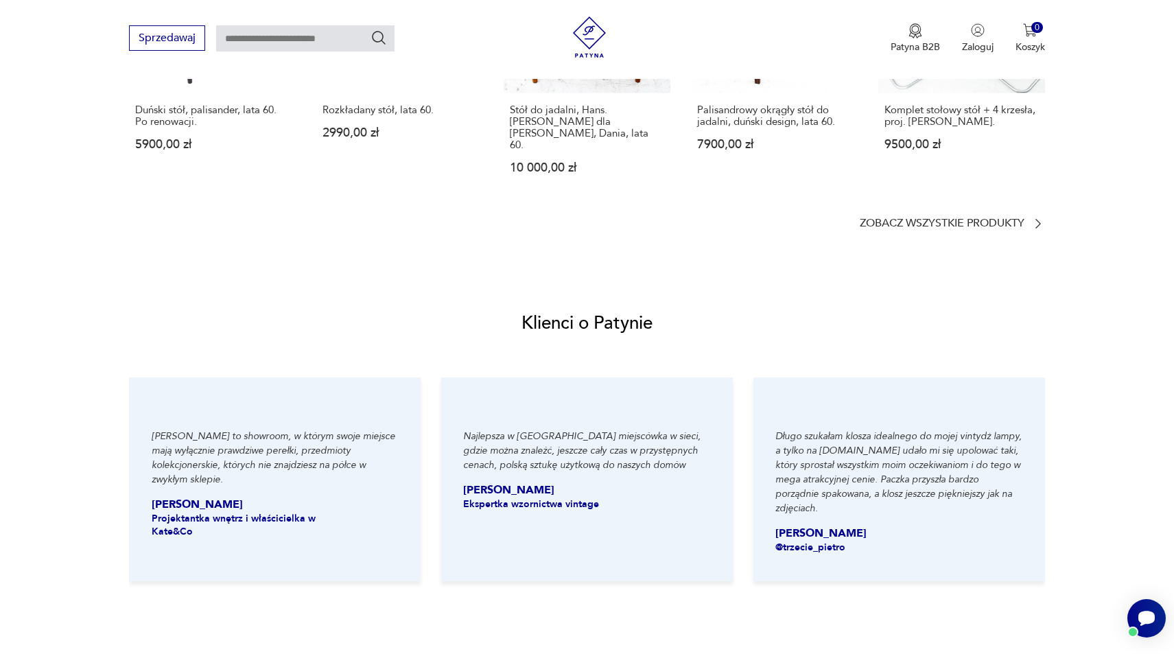
scroll to position [1167, 0]
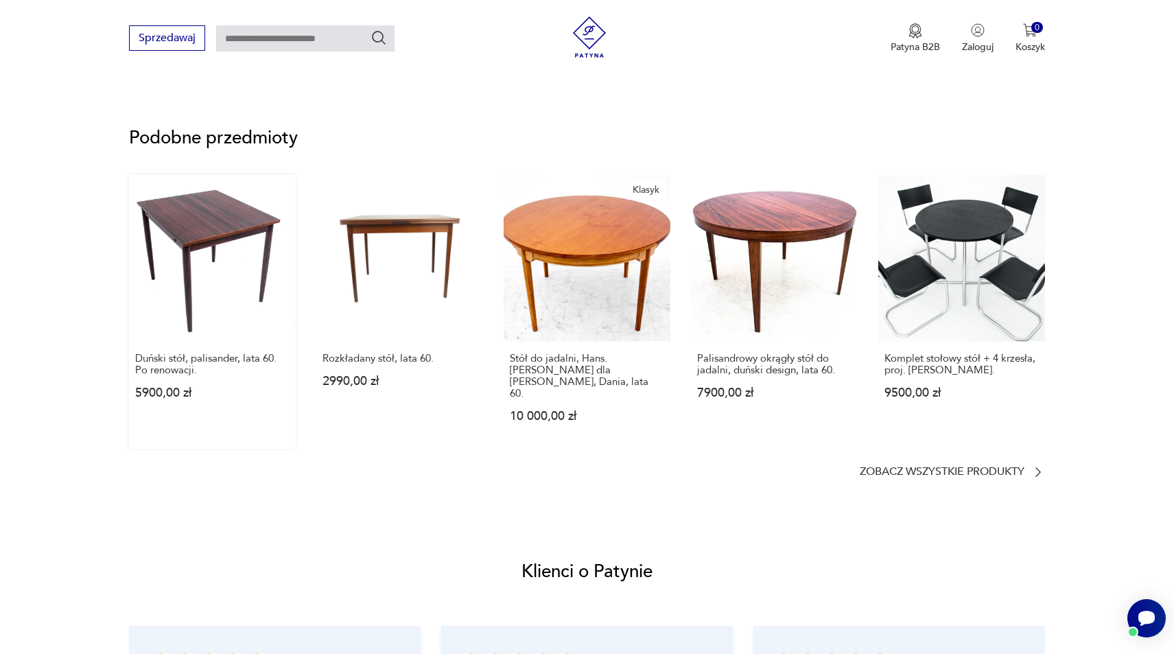
click at [216, 254] on link "Duński stół, palisander, lata 60. Po renowacji. 5900,00 zł" at bounding box center [212, 312] width 167 height 274
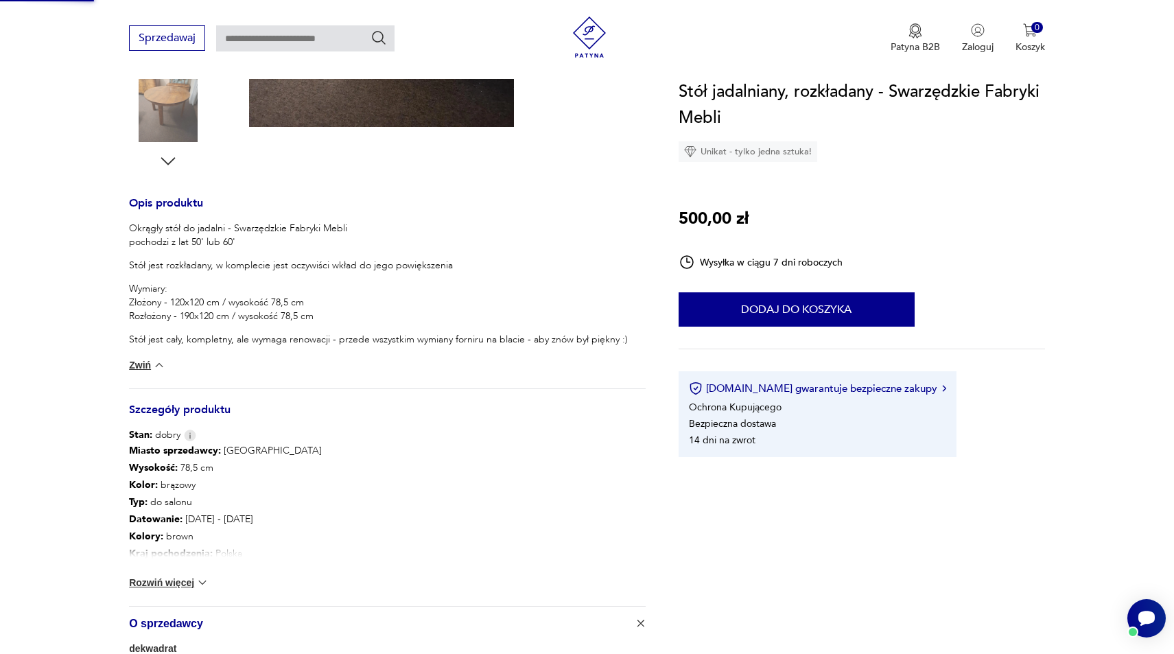
scroll to position [262, 0]
